Goal: Task Accomplishment & Management: Use online tool/utility

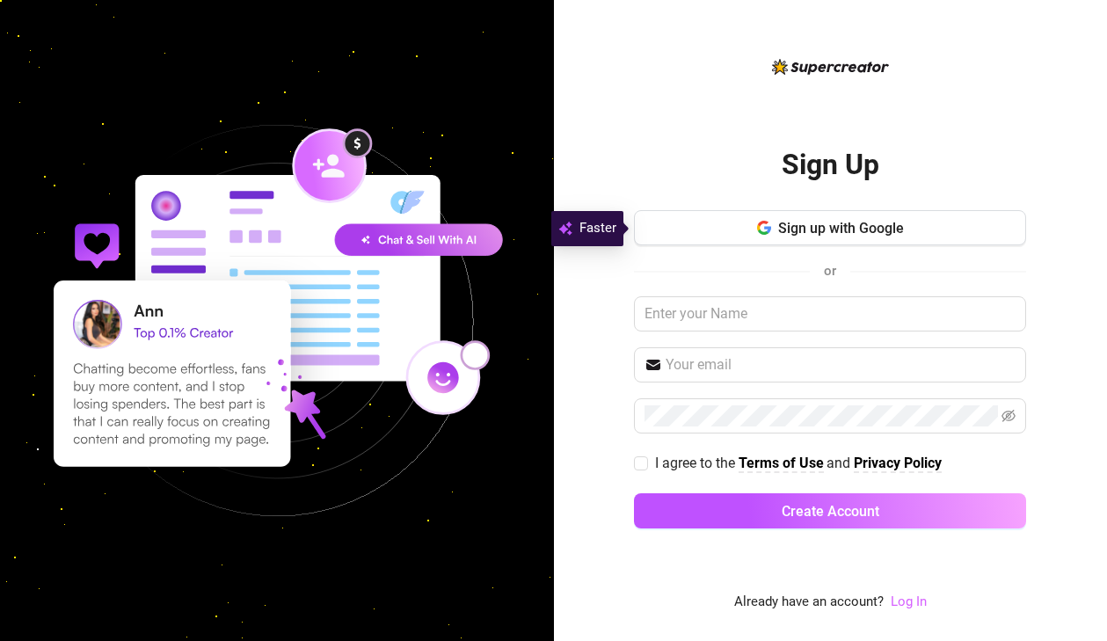
click at [913, 599] on link "Log In" at bounding box center [909, 601] width 36 height 16
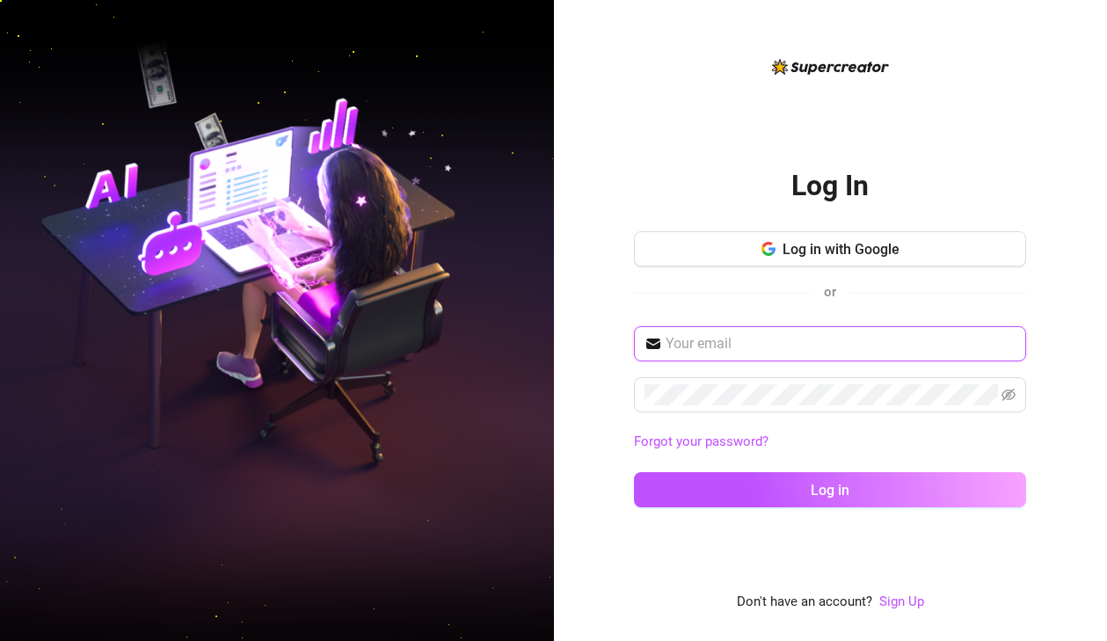
click at [797, 345] on input "text" at bounding box center [841, 343] width 350 height 21
click at [1005, 345] on input "text" at bounding box center [841, 343] width 350 height 21
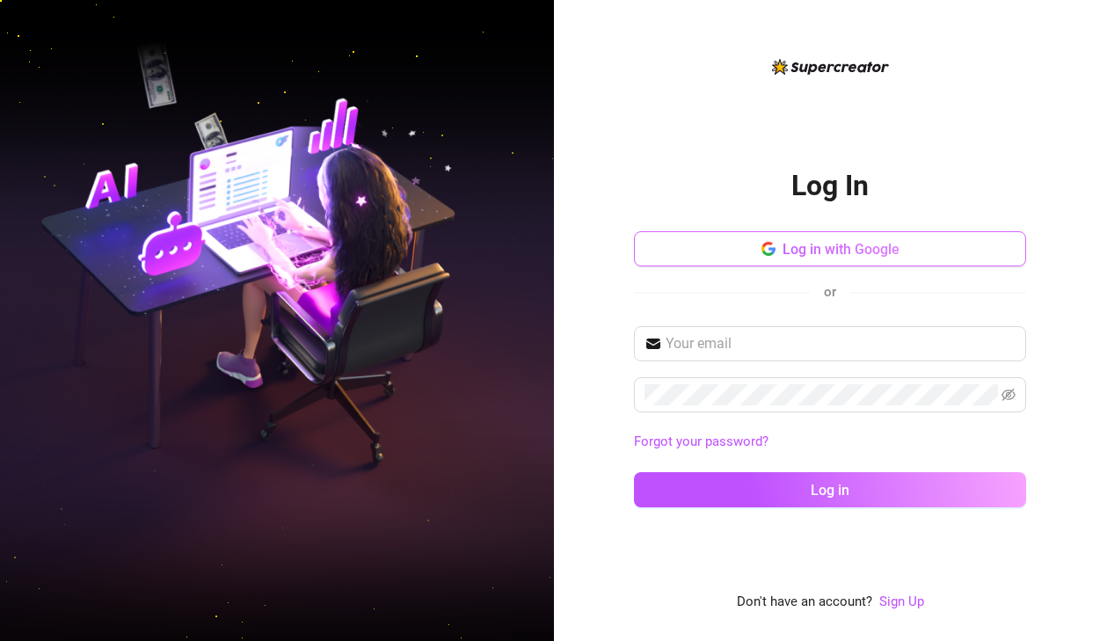
click at [828, 260] on button "Log in with Google" at bounding box center [830, 248] width 392 height 35
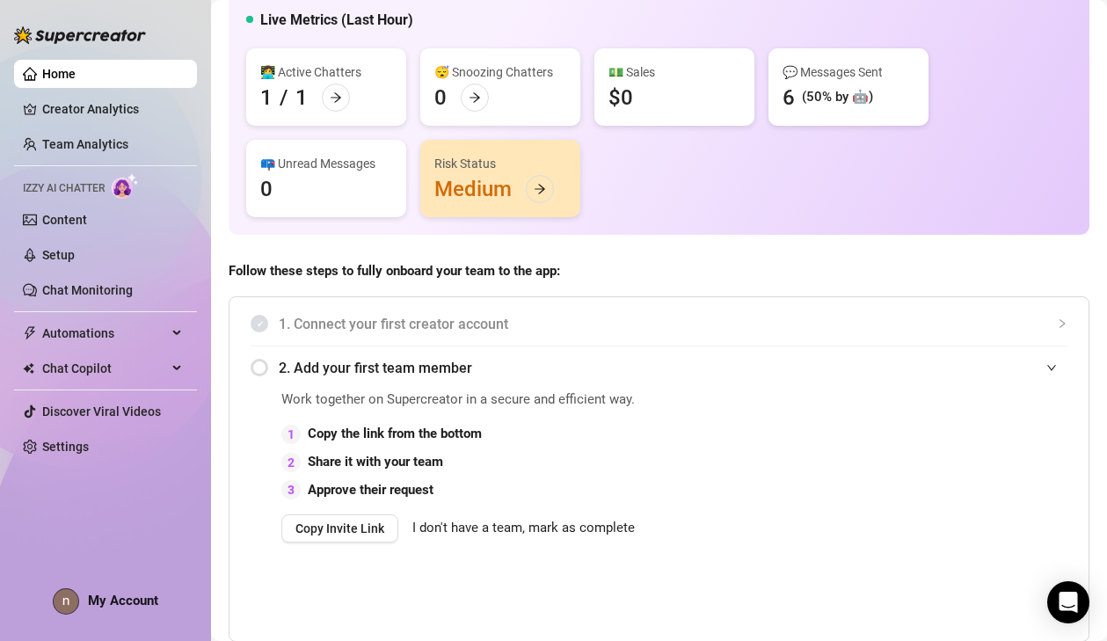
scroll to position [147, 0]
click at [98, 108] on link "Creator Analytics" at bounding box center [112, 109] width 141 height 28
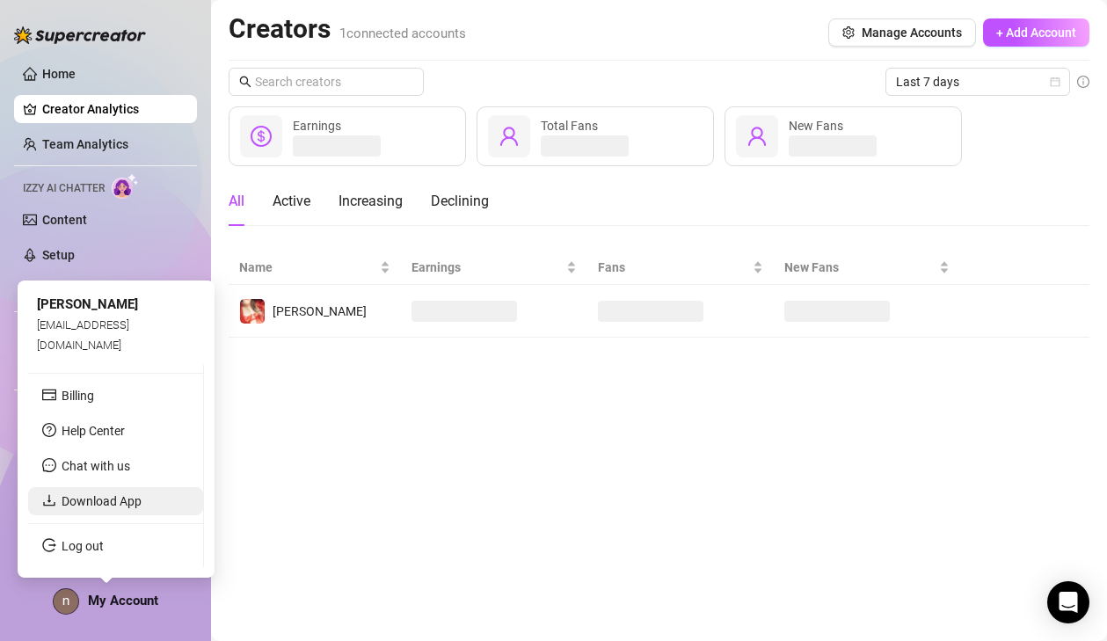
click at [89, 503] on link "Download App" at bounding box center [102, 501] width 80 height 14
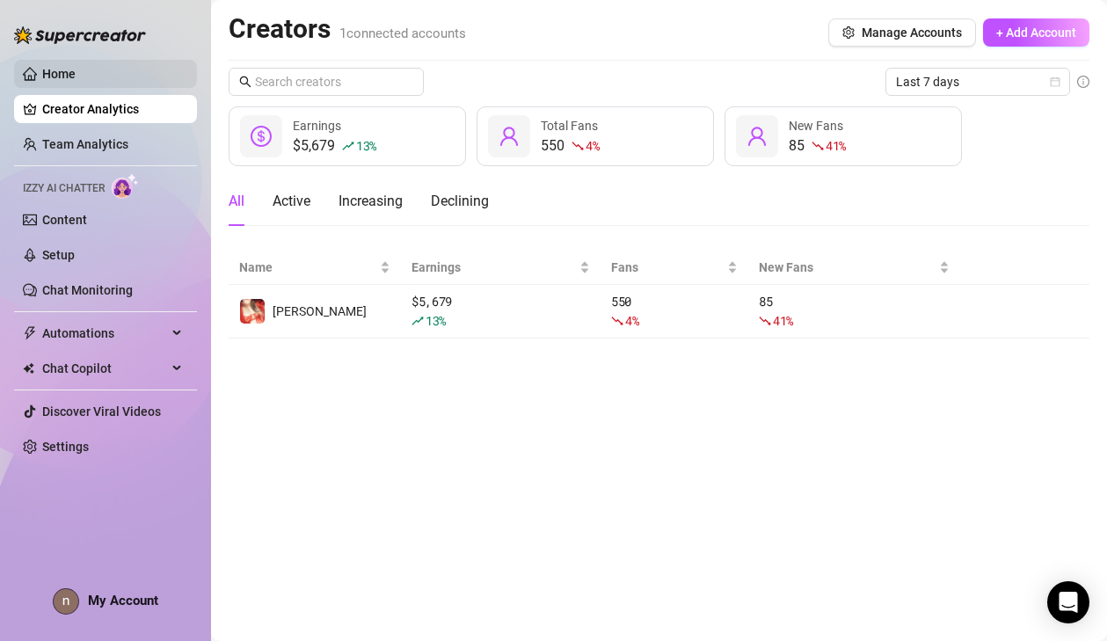
click at [63, 70] on link "Home" at bounding box center [58, 74] width 33 height 14
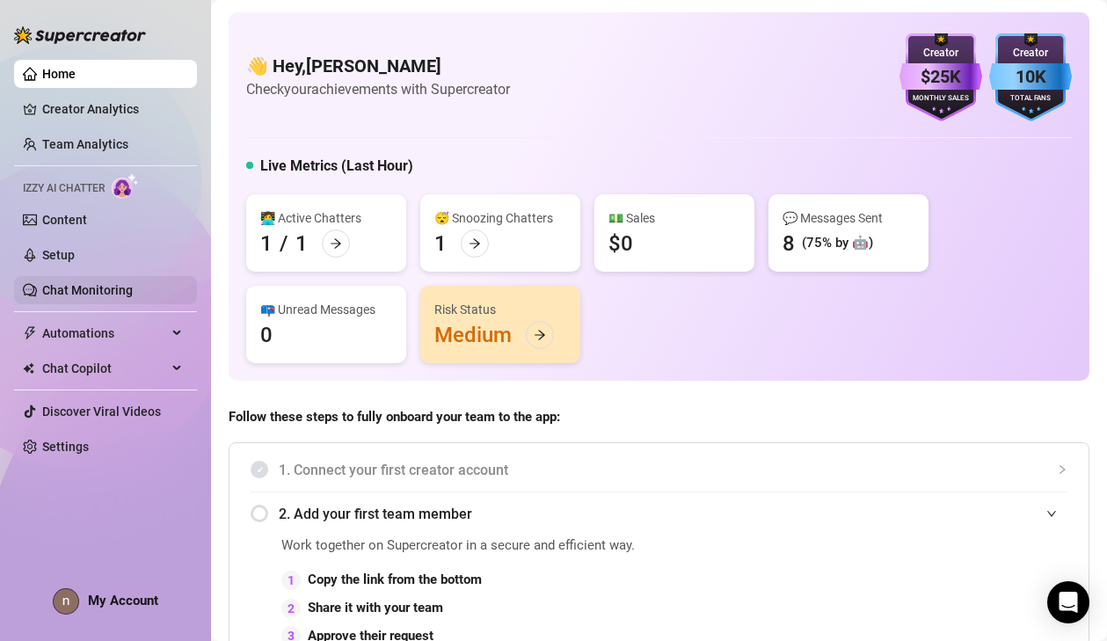
click at [80, 294] on link "Chat Monitoring" at bounding box center [87, 290] width 91 height 14
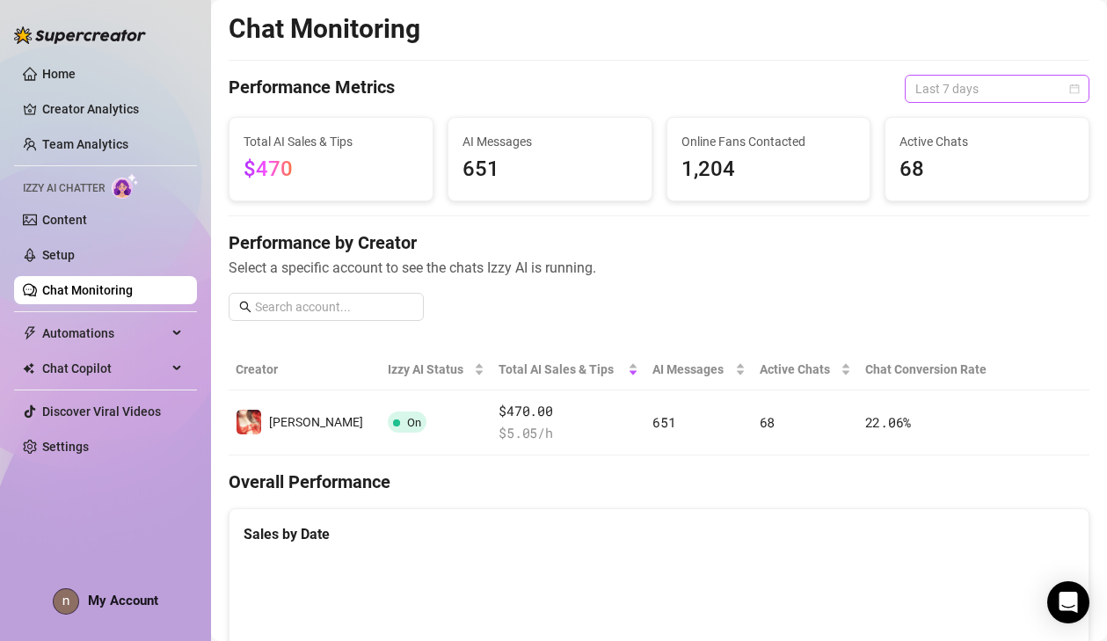
click at [1020, 93] on span "Last 7 days" at bounding box center [997, 89] width 164 height 26
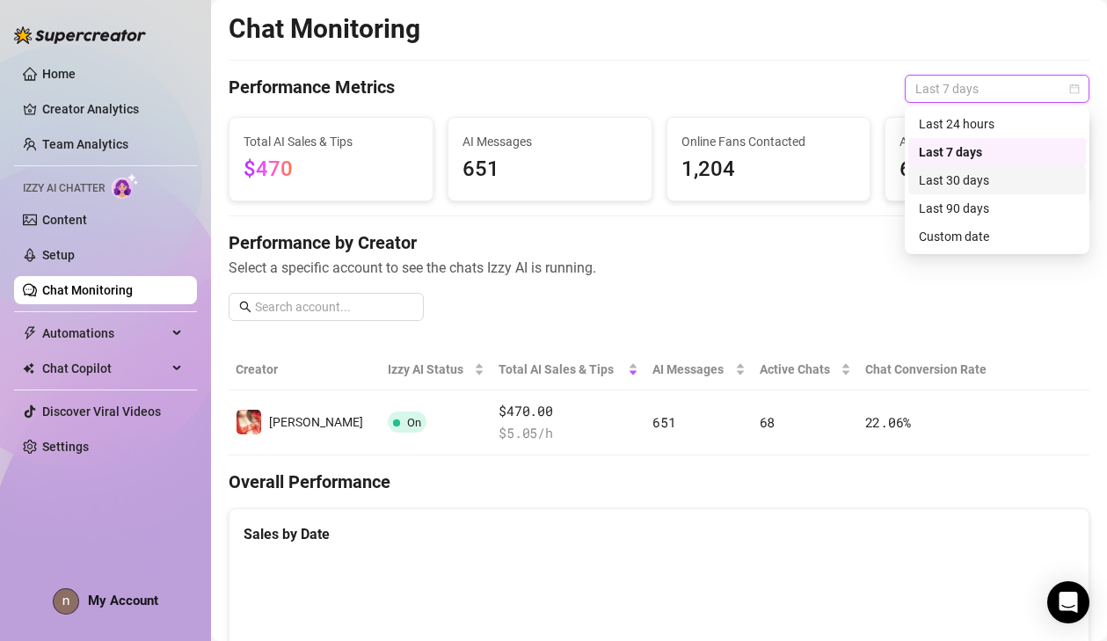
click at [976, 178] on div "Last 30 days" at bounding box center [997, 180] width 156 height 19
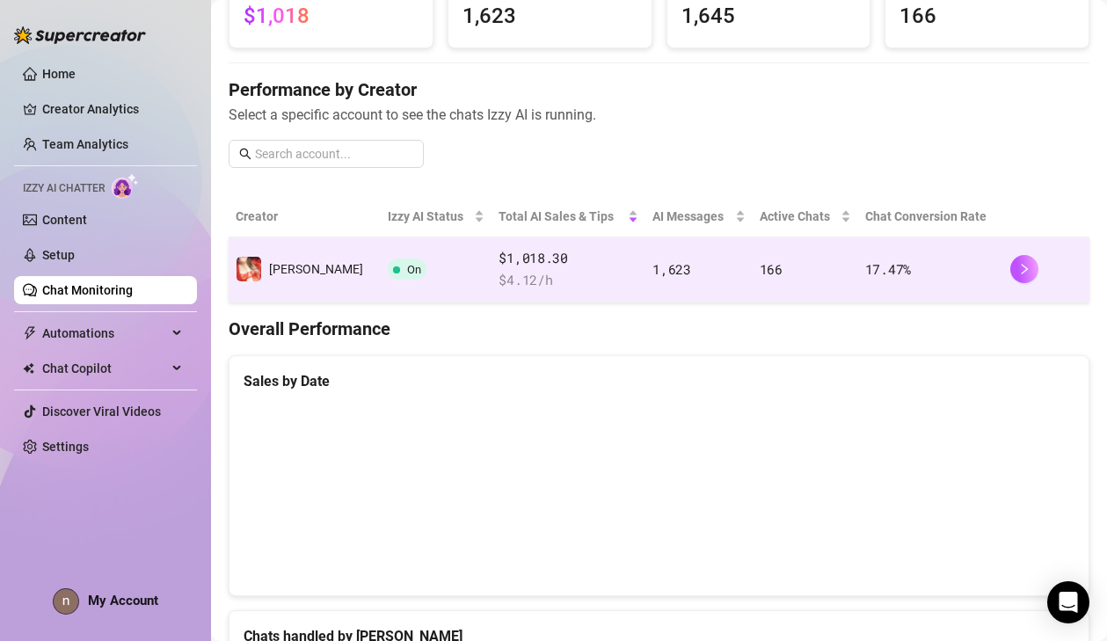
scroll to position [132, 0]
